Goal: Transaction & Acquisition: Purchase product/service

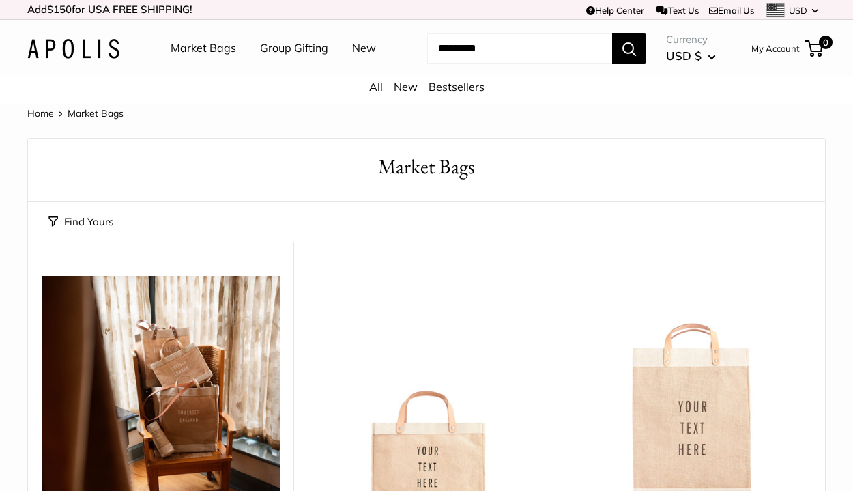
click at [491, 55] on input "Search..." at bounding box center [519, 48] width 185 height 30
type input "****"
click at [612, 33] on button "Search" at bounding box center [629, 48] width 34 height 30
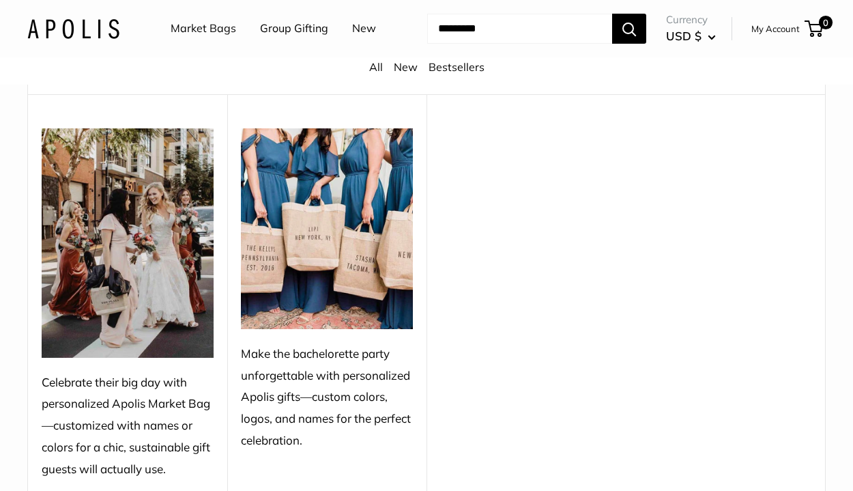
scroll to position [150, 0]
click at [343, 240] on img at bounding box center [327, 228] width 172 height 201
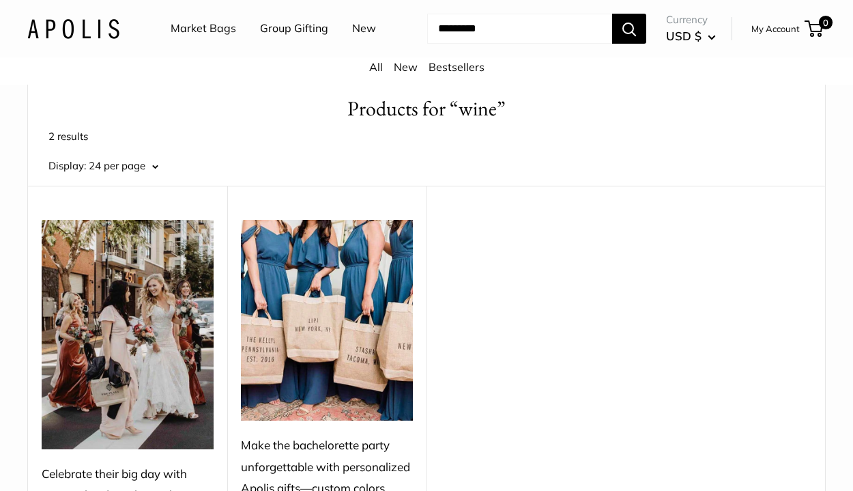
scroll to position [41, 0]
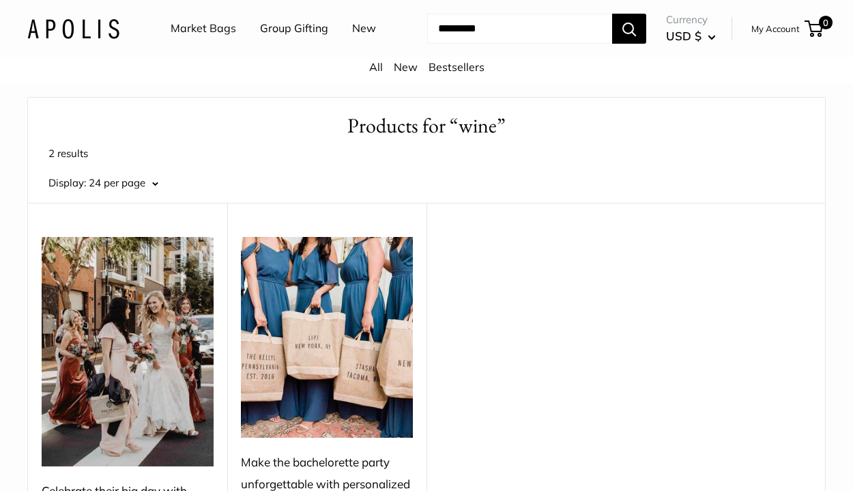
click at [207, 31] on link "Market Bags" at bounding box center [203, 28] width 65 height 20
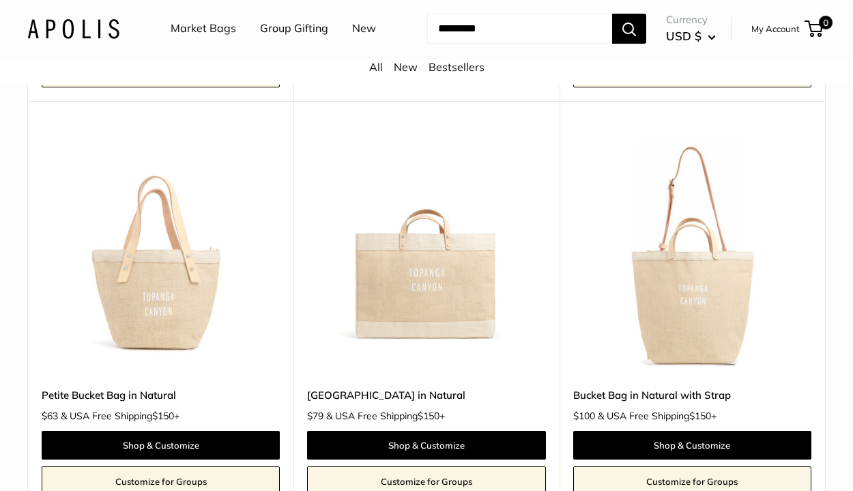
scroll to position [1453, 0]
